Goal: Task Accomplishment & Management: Use online tool/utility

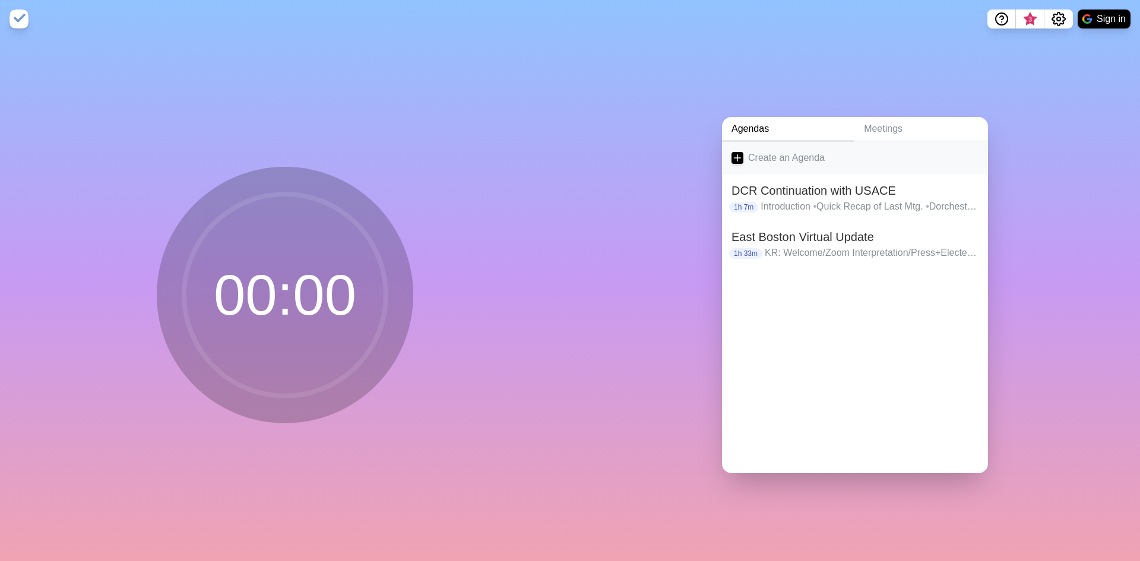
click at [735, 153] on icon at bounding box center [738, 158] width 12 height 12
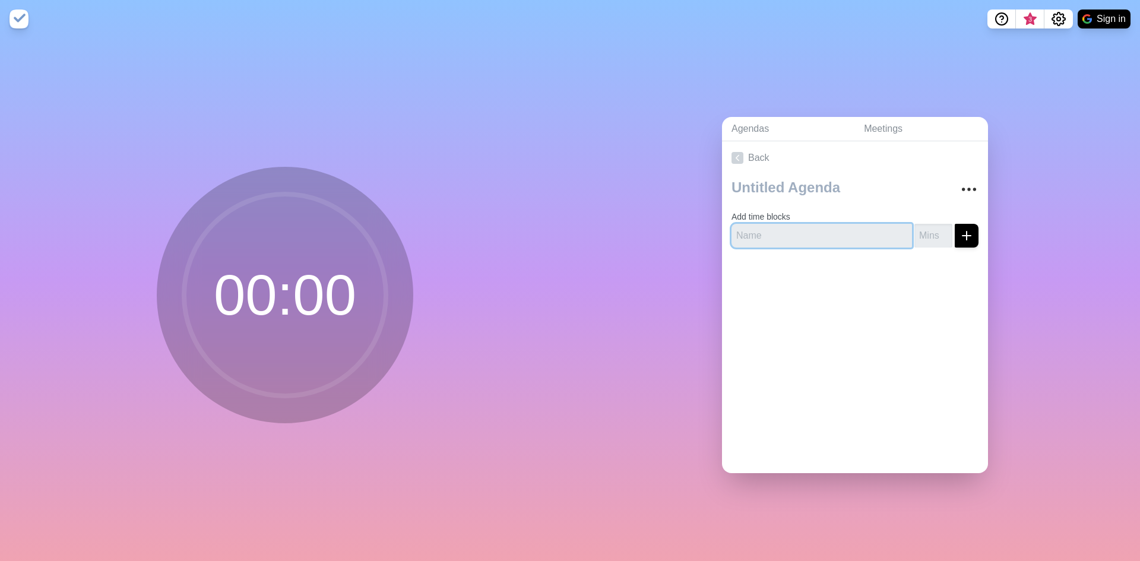
click at [780, 235] on input "text" at bounding box center [822, 236] width 181 height 24
type input "INtros"
click at [923, 230] on input "number" at bounding box center [933, 236] width 38 height 24
type input "5"
click at [960, 229] on icon "submit" at bounding box center [967, 236] width 14 height 14
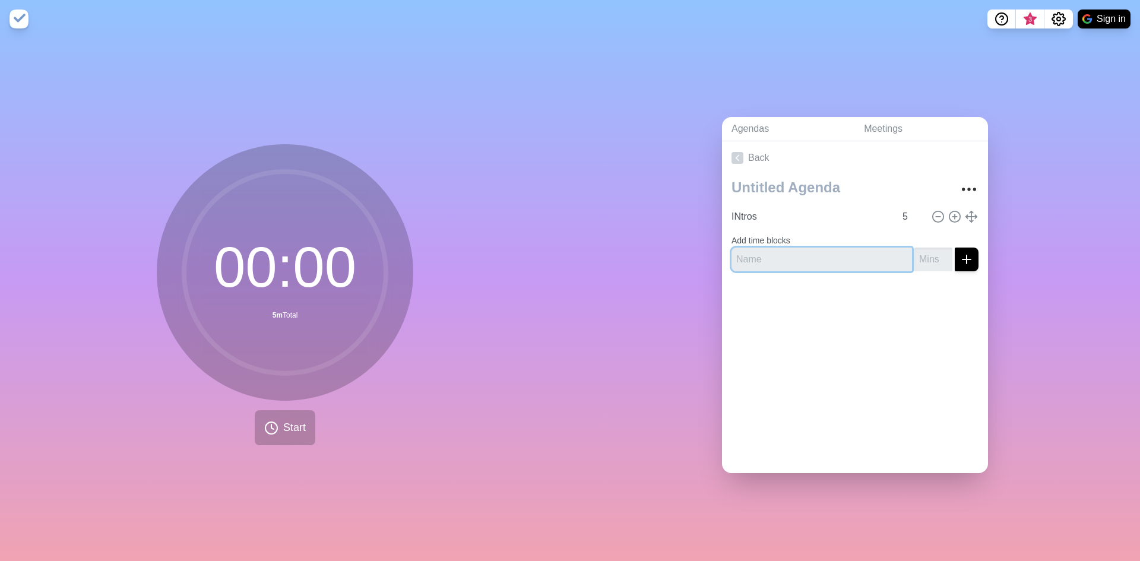
click at [793, 248] on input "text" at bounding box center [822, 260] width 181 height 24
type input "CSRM"
type input "35"
click at [963, 260] on line "submit" at bounding box center [967, 260] width 8 height 0
type input "Discussion"
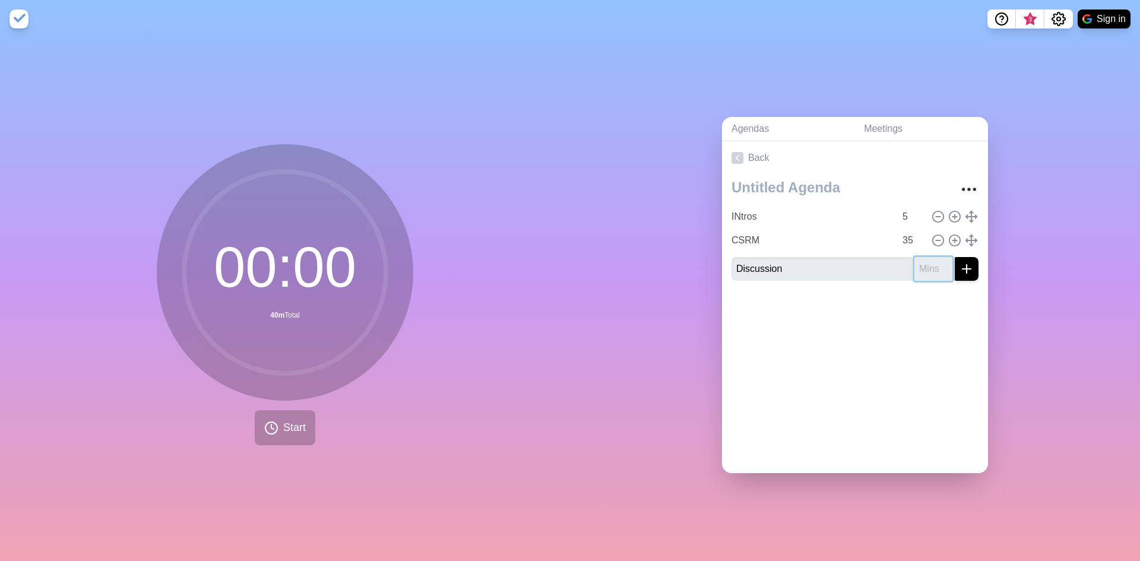
click at [922, 261] on input "number" at bounding box center [933, 269] width 38 height 24
type input "15"
click at [960, 268] on icon "submit" at bounding box center [967, 269] width 14 height 14
